Goal: Task Accomplishment & Management: Use online tool/utility

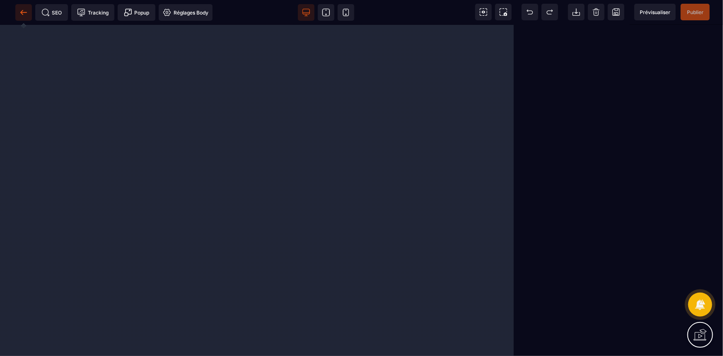
click at [24, 12] on icon at bounding box center [23, 12] width 8 height 8
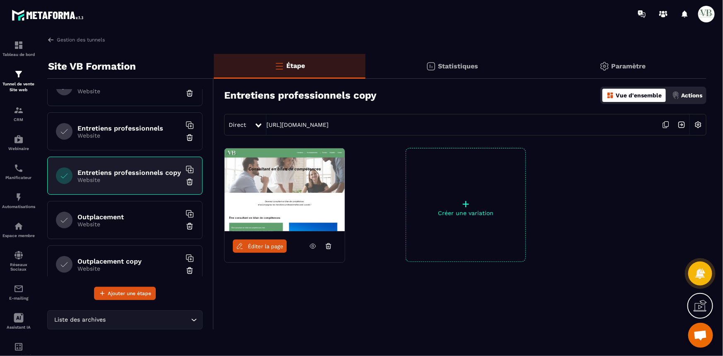
scroll to position [188, 0]
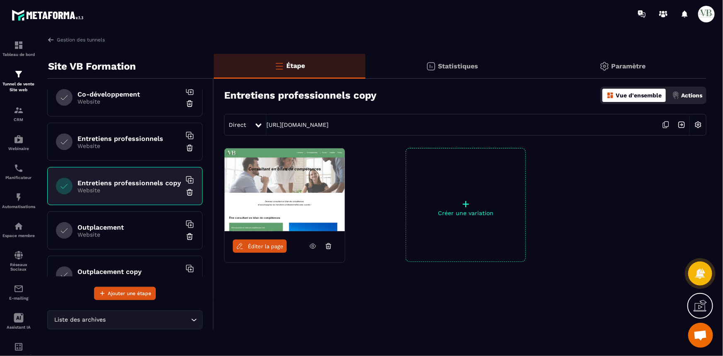
click at [134, 147] on p "Website" at bounding box center [129, 145] width 104 height 7
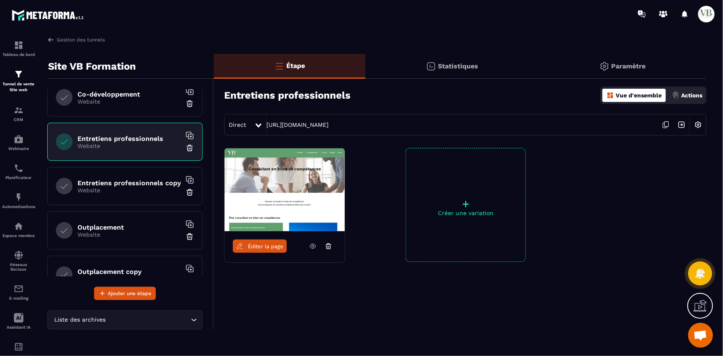
click at [253, 248] on span "Éditer la page" at bounding box center [266, 246] width 36 height 6
